Goal: Navigation & Orientation: Find specific page/section

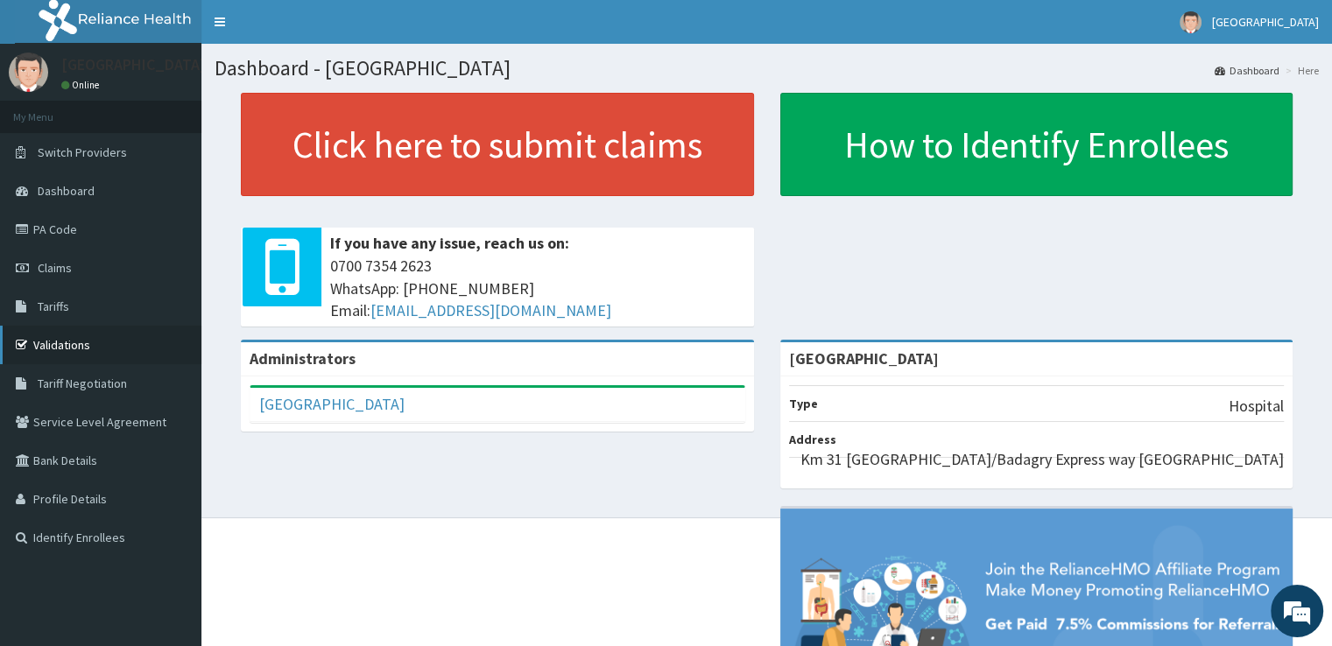
click at [25, 344] on icon at bounding box center [25, 345] width 18 height 12
